Goal: Answer question/provide support: Share knowledge or assist other users

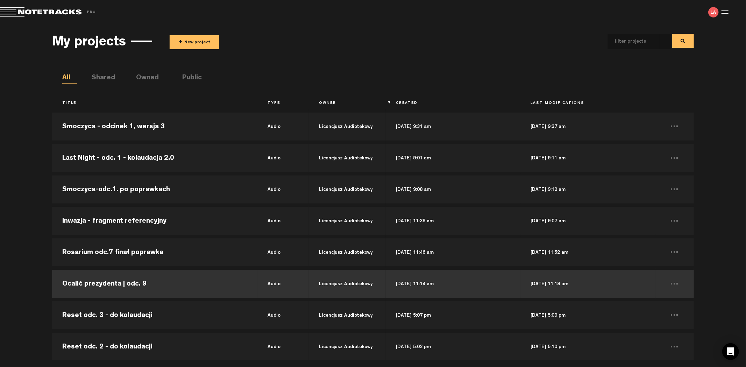
click at [134, 282] on td "Ocalić prezydenta | odc. 9" at bounding box center [154, 283] width 205 height 31
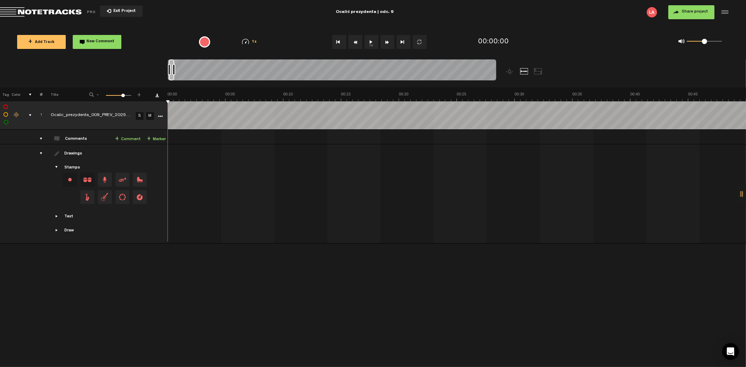
click at [372, 38] on button "1x" at bounding box center [372, 42] width 14 height 14
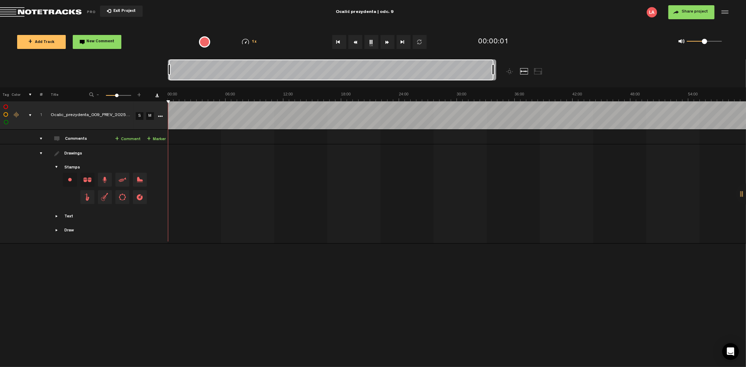
drag, startPoint x: 173, startPoint y: 69, endPoint x: 533, endPoint y: 47, distance: 360.1
click at [533, 24] on div "Loading... 100% + Add Track New Comment 1x 0.25x 0.5x 0.75x 1x 1.25x 1.5x 1.75x…" at bounding box center [373, 24] width 746 height 0
click at [702, 41] on div "0 1 0.4" at bounding box center [704, 41] width 35 height 1
click at [357, 43] on button "Rewind" at bounding box center [356, 42] width 14 height 14
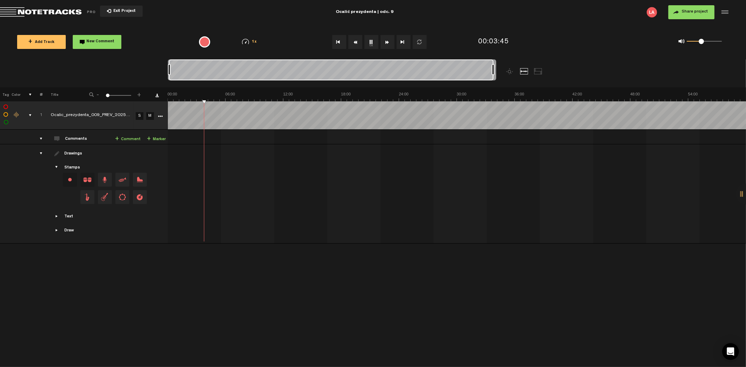
click at [357, 43] on button "Rewind" at bounding box center [356, 42] width 14 height 14
click at [357, 41] on button "Rewind" at bounding box center [356, 42] width 14 height 14
click at [355, 41] on button "Rewind" at bounding box center [356, 42] width 14 height 14
click at [355, 38] on button "Rewind" at bounding box center [356, 42] width 14 height 14
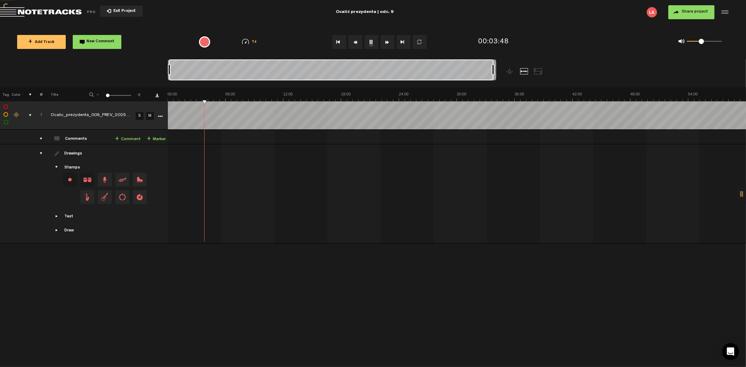
click at [355, 38] on button "Rewind" at bounding box center [356, 42] width 14 height 14
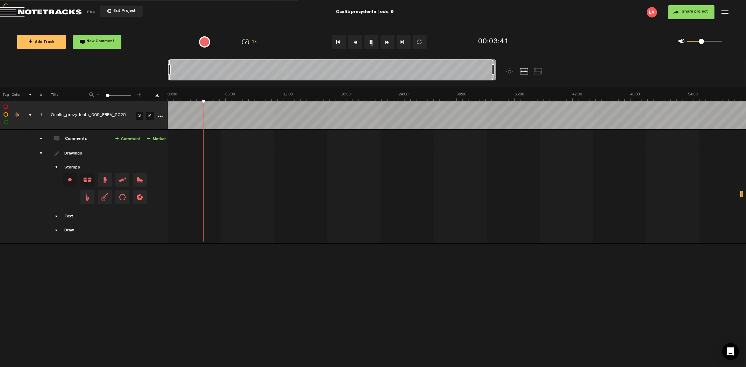
click at [355, 38] on button "Rewind" at bounding box center [356, 42] width 14 height 14
click at [706, 40] on span at bounding box center [704, 41] width 5 height 5
click at [372, 42] on button "1x" at bounding box center [372, 42] width 14 height 14
click at [373, 43] on button "1x" at bounding box center [372, 42] width 14 height 14
click at [357, 39] on button "Rewind" at bounding box center [356, 42] width 14 height 14
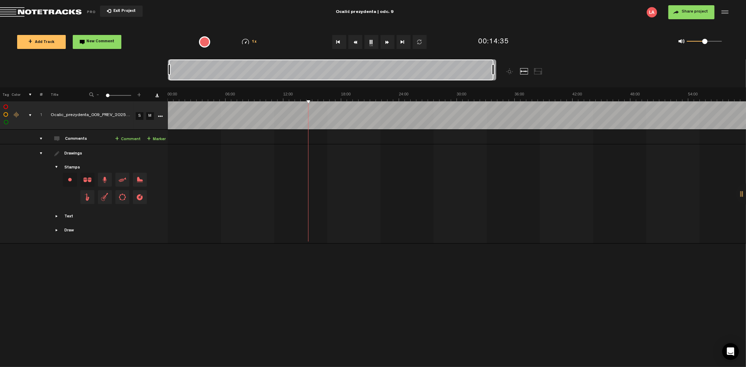
click at [357, 39] on button "Rewind" at bounding box center [356, 42] width 14 height 14
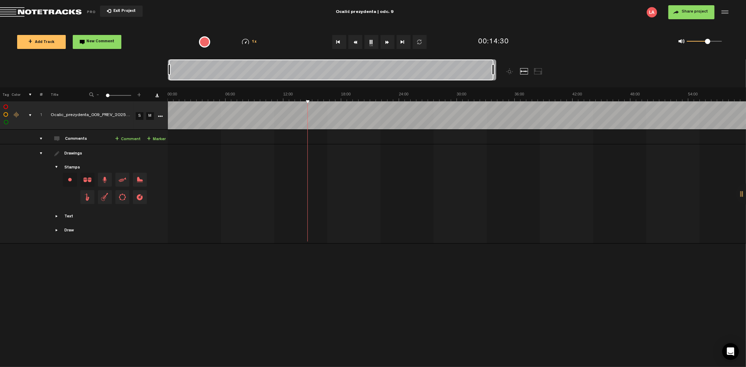
drag, startPoint x: 704, startPoint y: 43, endPoint x: 708, endPoint y: 43, distance: 4.2
click at [708, 43] on span at bounding box center [708, 41] width 5 height 5
click at [358, 40] on button "Rewind" at bounding box center [356, 42] width 14 height 14
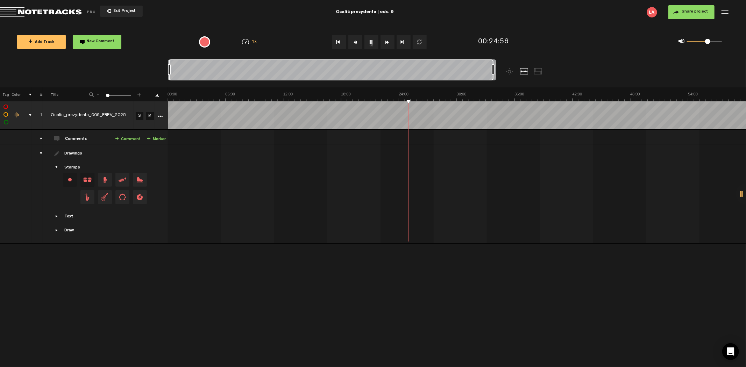
click at [358, 40] on button "Rewind" at bounding box center [356, 42] width 14 height 14
click at [356, 44] on button "Rewind" at bounding box center [356, 42] width 14 height 14
click at [134, 138] on link "+ Comment" at bounding box center [128, 139] width 26 height 8
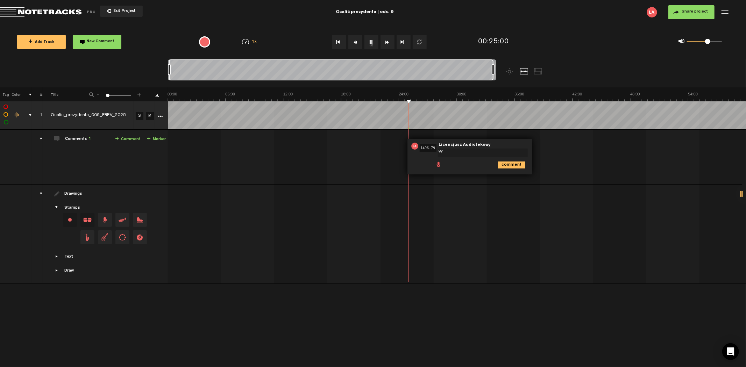
type textarea "W"
type textarea "wyszło "wiezienia" - mamy dubel?"
click at [355, 44] on button "Rewind" at bounding box center [356, 42] width 14 height 14
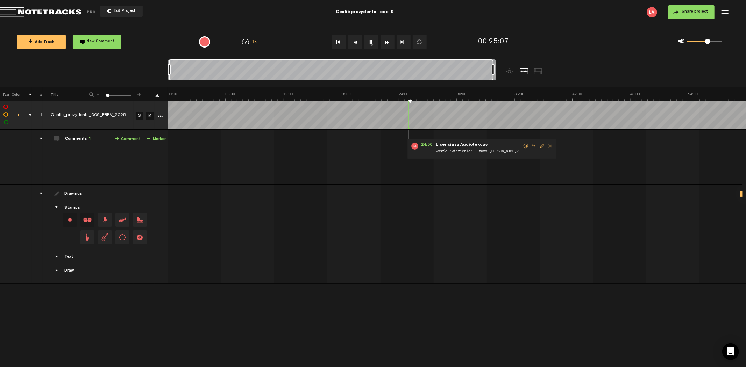
click at [355, 44] on button "Rewind" at bounding box center [356, 42] width 14 height 14
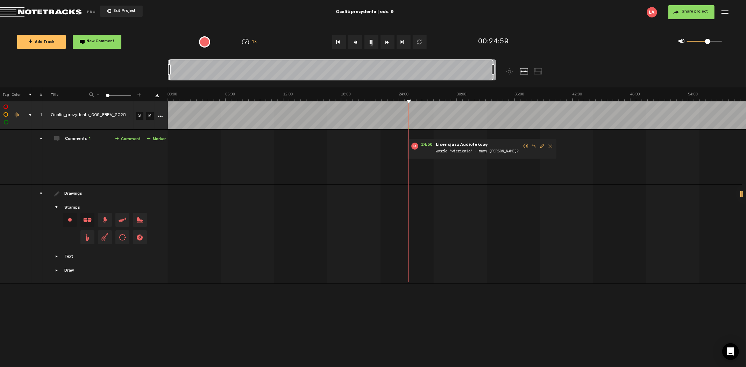
click at [355, 44] on button "Rewind" at bounding box center [356, 42] width 14 height 14
click at [375, 43] on button "1x" at bounding box center [372, 42] width 14 height 14
click at [372, 38] on button "1x" at bounding box center [372, 42] width 14 height 14
click at [121, 8] on button "Exit Project" at bounding box center [121, 11] width 43 height 11
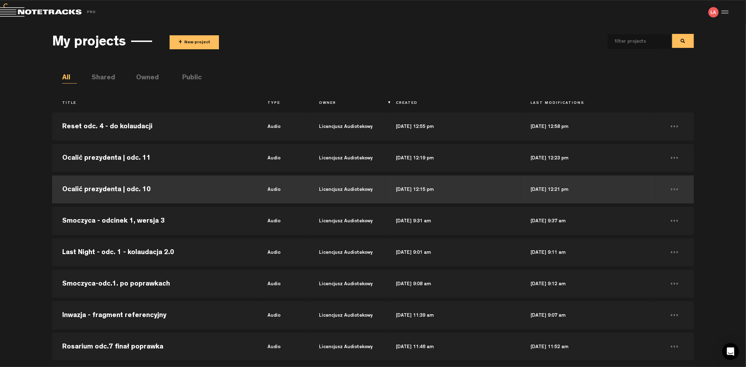
click at [139, 189] on td "Ocalić prezydenta | odc. 10" at bounding box center [154, 189] width 205 height 31
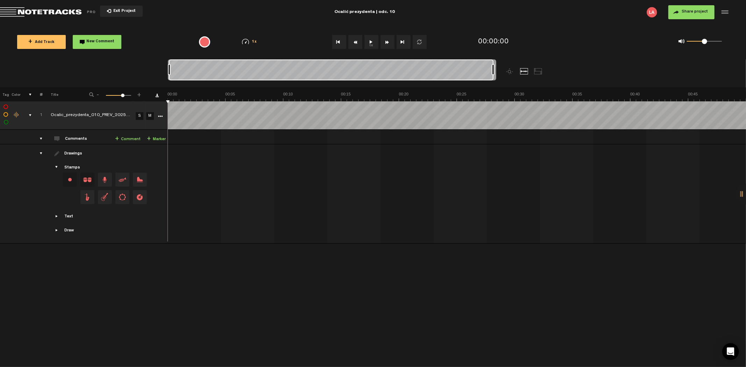
drag, startPoint x: 174, startPoint y: 72, endPoint x: 561, endPoint y: 64, distance: 387.1
click at [561, 64] on div at bounding box center [373, 73] width 410 height 28
click at [373, 38] on button "1x" at bounding box center [372, 42] width 14 height 14
click at [384, 43] on button "Fast Forward" at bounding box center [388, 42] width 14 height 14
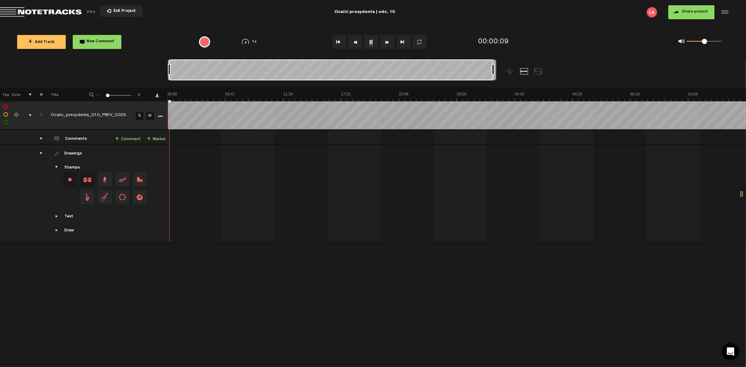
click at [384, 43] on button "Fast Forward" at bounding box center [388, 42] width 14 height 14
click at [357, 40] on button "Rewind" at bounding box center [356, 42] width 14 height 14
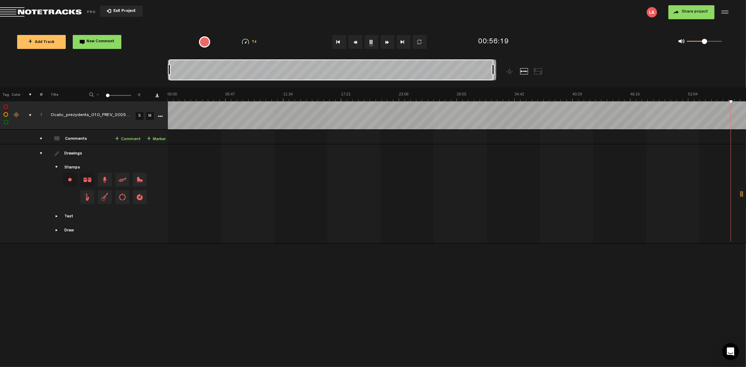
click at [357, 40] on button "Rewind" at bounding box center [356, 42] width 14 height 14
click at [358, 41] on button "Rewind" at bounding box center [356, 42] width 14 height 14
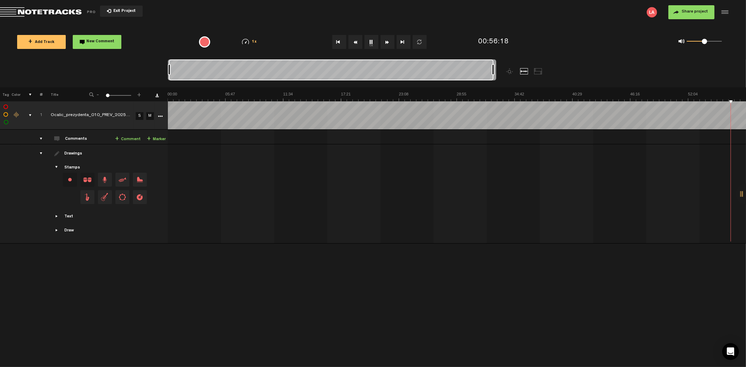
click at [358, 41] on button "Rewind" at bounding box center [356, 42] width 14 height 14
click at [358, 40] on button "Rewind" at bounding box center [356, 42] width 14 height 14
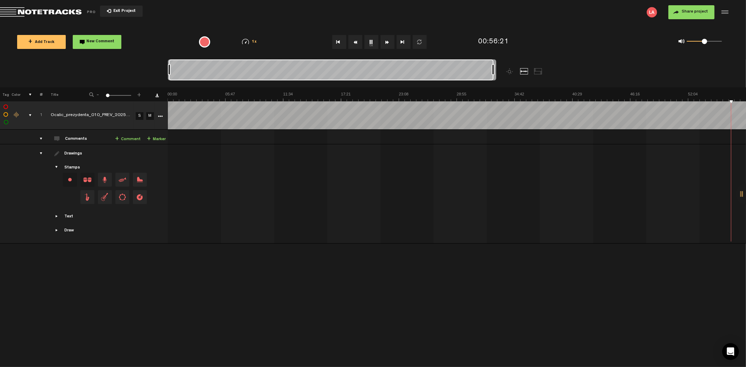
click at [358, 40] on button "Rewind" at bounding box center [356, 42] width 14 height 14
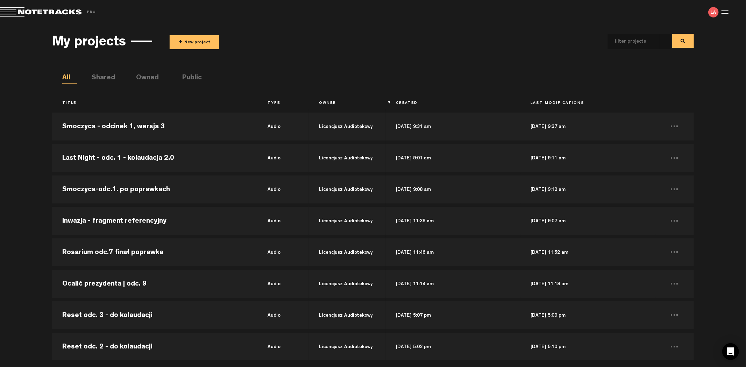
click at [203, 42] on button "+ New project" at bounding box center [194, 42] width 49 height 14
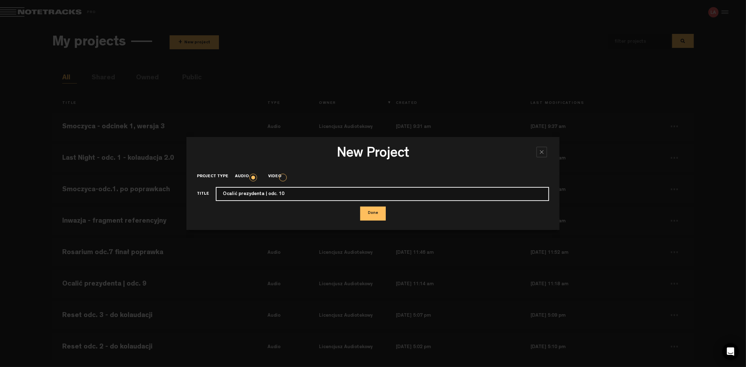
type input "Ocalić prezydenta | odc. 10"
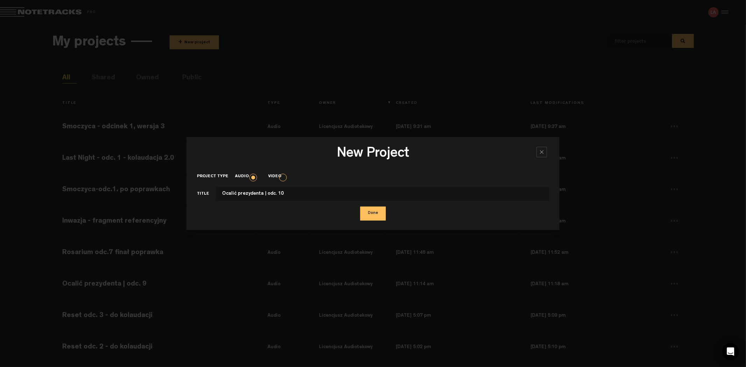
click at [379, 210] on button "Done" at bounding box center [373, 214] width 26 height 14
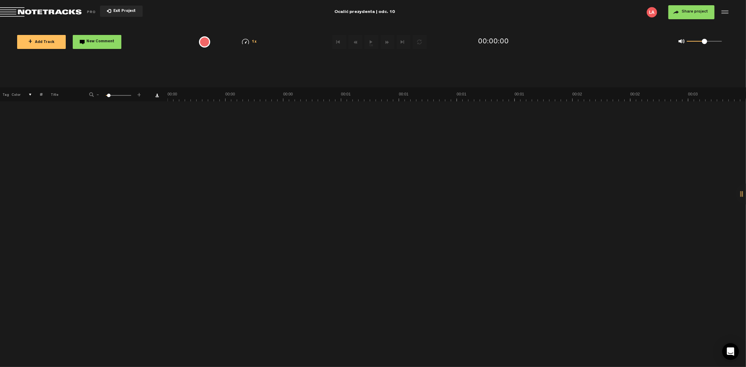
click at [0, 226] on div "+ New drawing Tag Color # Title - 1 100 6 +" at bounding box center [373, 227] width 746 height 280
click at [50, 43] on span "+ Add Track" at bounding box center [41, 43] width 26 height 4
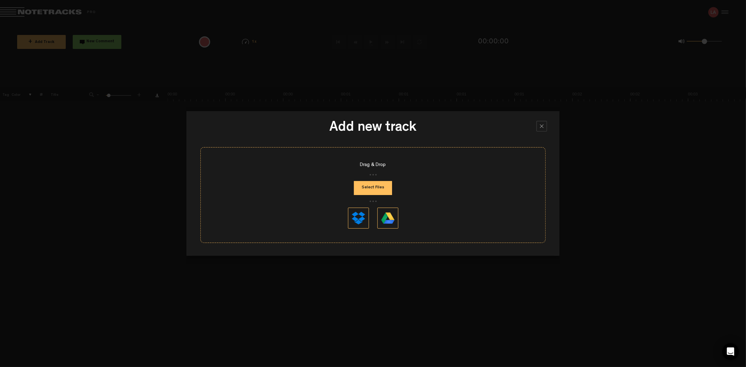
click at [372, 184] on button "Select Files" at bounding box center [373, 188] width 38 height 14
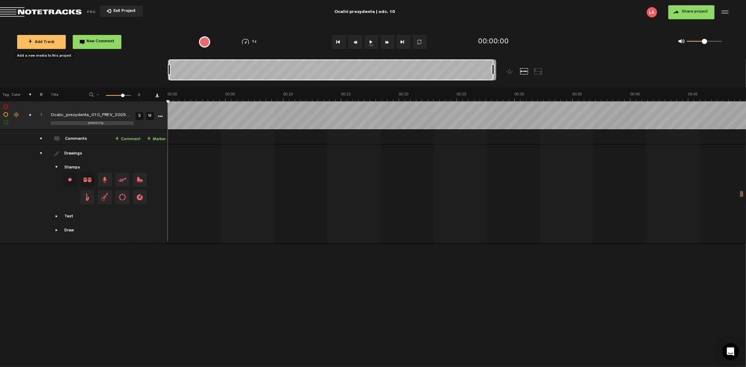
drag, startPoint x: 175, startPoint y: 70, endPoint x: 512, endPoint y: 79, distance: 336.4
click at [512, 79] on div at bounding box center [373, 73] width 410 height 28
click at [122, 8] on button "Exit Project" at bounding box center [121, 11] width 43 height 11
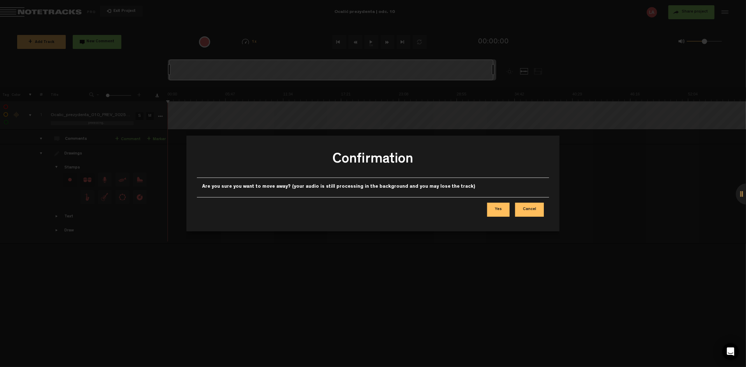
drag, startPoint x: 529, startPoint y: 206, endPoint x: 503, endPoint y: 210, distance: 25.8
click at [504, 210] on div "Yes Cancel" at bounding box center [373, 209] width 352 height 25
click at [503, 210] on button "Yes" at bounding box center [498, 210] width 22 height 14
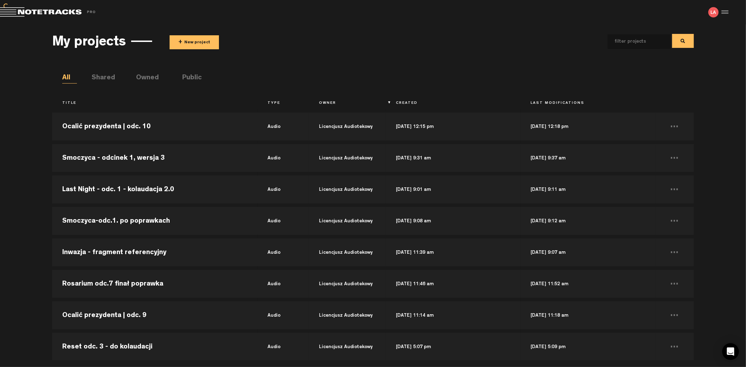
click at [194, 42] on button "+ New project" at bounding box center [194, 42] width 49 height 14
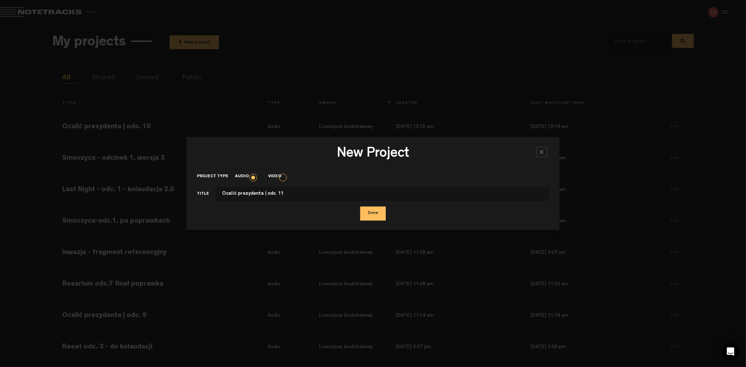
type input "Ocalić prezydenta | odc. 11"
click at [360, 207] on button "Done" at bounding box center [373, 214] width 26 height 14
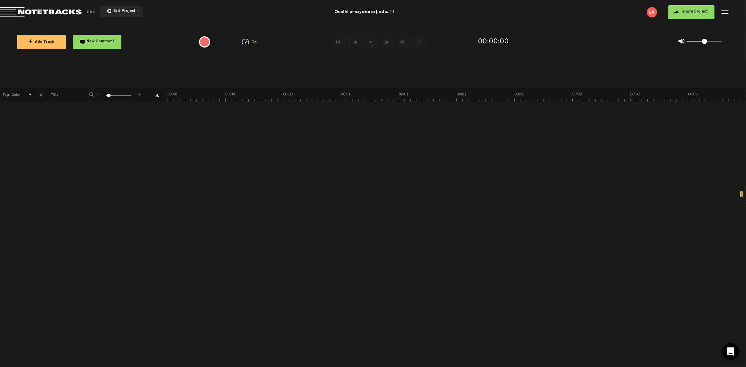
click at [49, 47] on button "+ Add Track" at bounding box center [41, 42] width 49 height 14
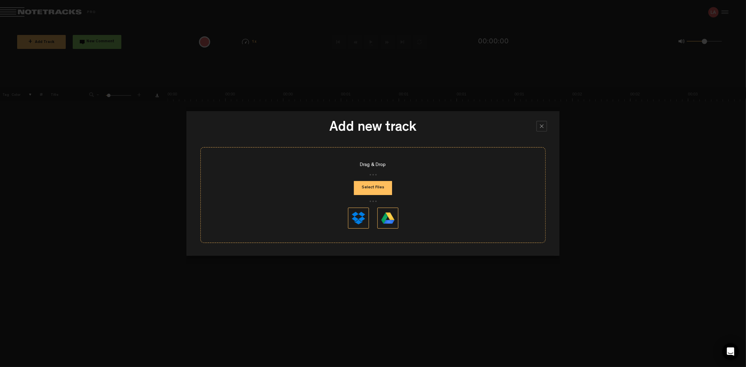
click at [387, 188] on button "Select Files" at bounding box center [373, 188] width 38 height 14
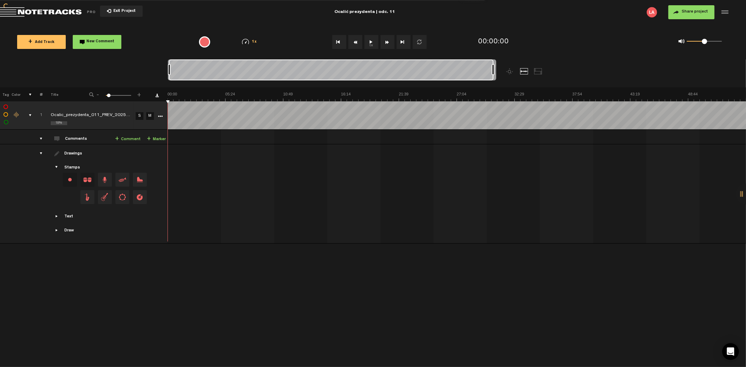
drag, startPoint x: 175, startPoint y: 69, endPoint x: 531, endPoint y: 67, distance: 355.6
click at [531, 67] on div at bounding box center [373, 73] width 410 height 28
click at [124, 9] on span "Exit Project" at bounding box center [123, 11] width 24 height 4
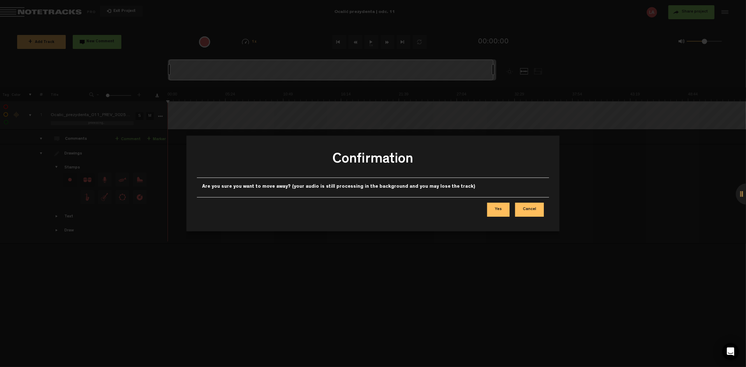
click at [587, 166] on div at bounding box center [373, 183] width 746 height 367
click at [498, 212] on button "Yes" at bounding box center [498, 210] width 22 height 14
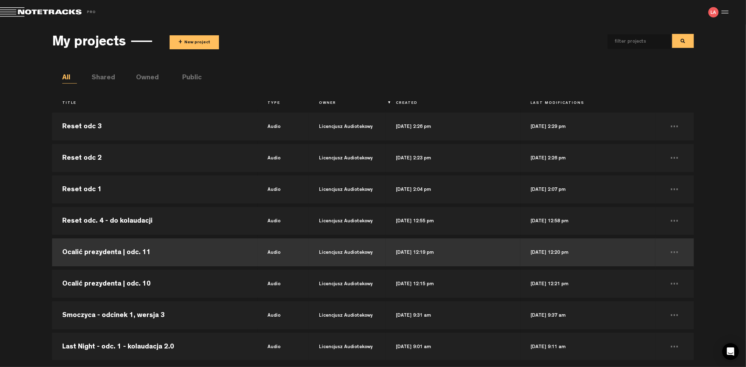
click at [221, 250] on td "Ocalić prezydenta | odc. 11" at bounding box center [154, 252] width 205 height 31
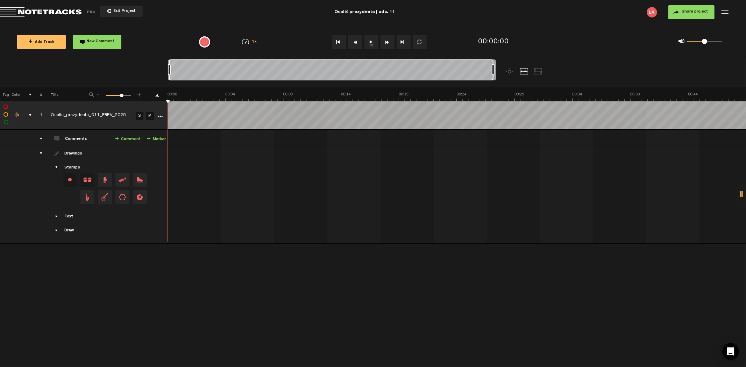
drag, startPoint x: 174, startPoint y: 69, endPoint x: 525, endPoint y: 77, distance: 351.1
click at [525, 77] on div at bounding box center [373, 73] width 410 height 28
click at [366, 41] on button "1x" at bounding box center [372, 42] width 14 height 14
click at [387, 39] on button "Fast Forward" at bounding box center [388, 42] width 14 height 14
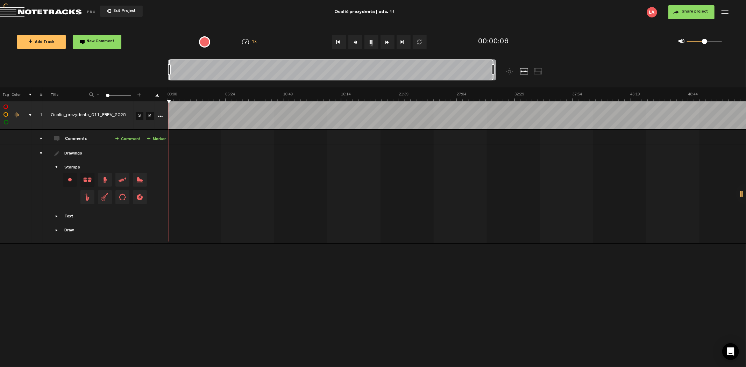
click at [387, 39] on button "Fast Forward" at bounding box center [388, 42] width 14 height 14
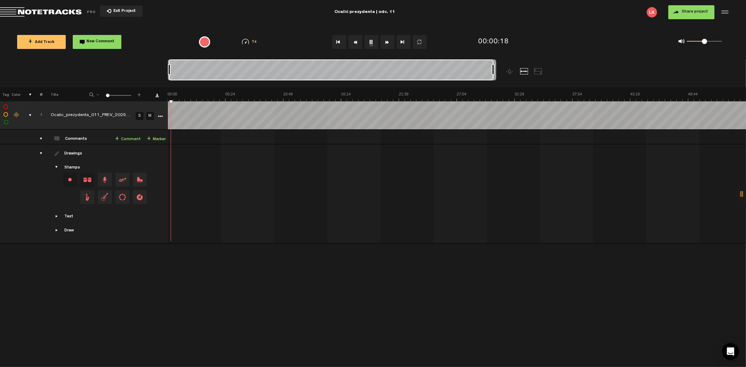
click at [387, 39] on button "Fast Forward" at bounding box center [388, 42] width 14 height 14
click at [356, 40] on button "Rewind" at bounding box center [356, 42] width 14 height 14
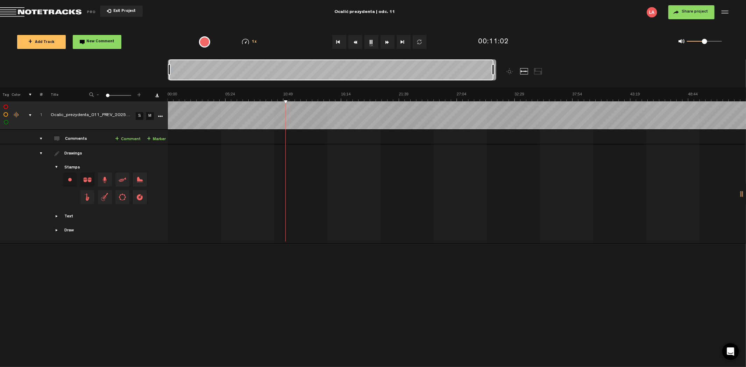
click at [356, 40] on button "Rewind" at bounding box center [356, 42] width 14 height 14
click at [130, 137] on link "+ Comment" at bounding box center [128, 139] width 26 height 8
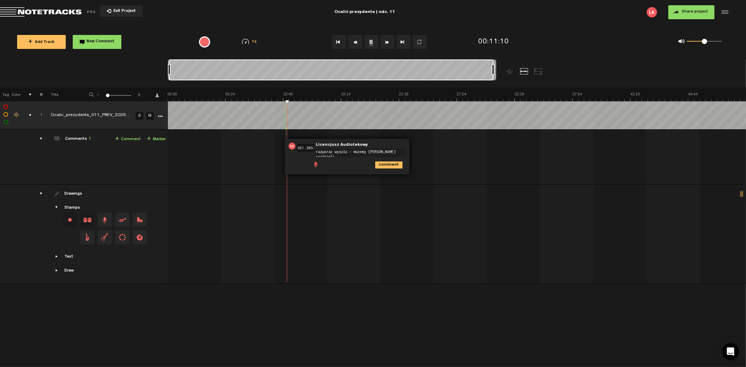
type textarea "razporaz wyszlo - mozemy trochę rozdzielić"
click at [356, 40] on button "Rewind" at bounding box center [356, 42] width 14 height 14
click at [355, 43] on button "Rewind" at bounding box center [356, 42] width 14 height 14
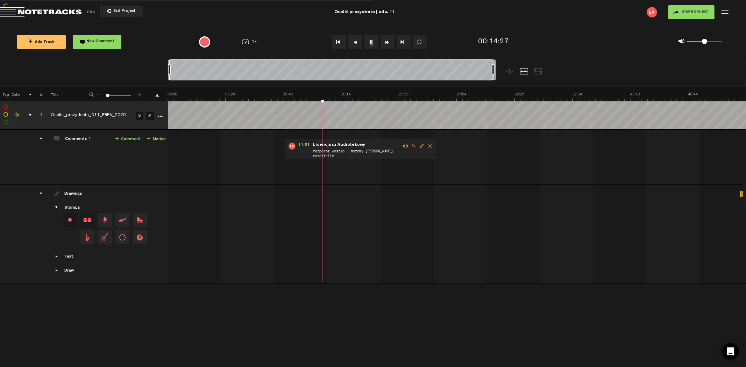
click at [355, 43] on button "Rewind" at bounding box center [356, 42] width 14 height 14
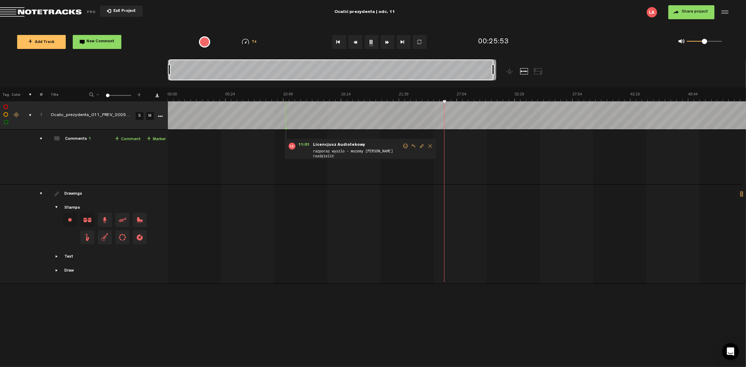
click at [371, 43] on button "1x" at bounding box center [372, 42] width 14 height 14
